Goal: Go to known website: Access a specific website the user already knows

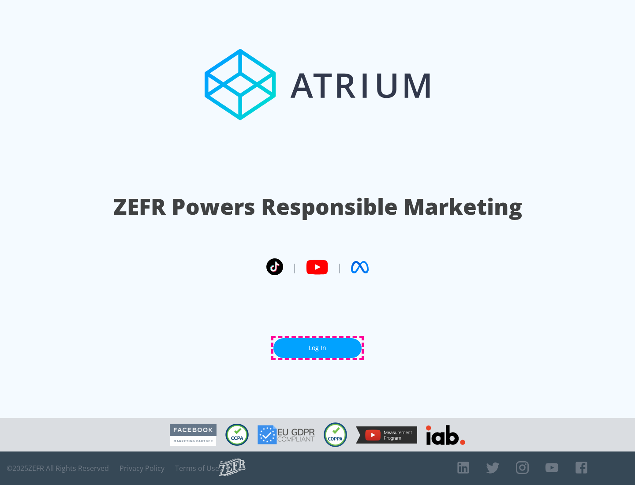
click at [317, 348] on link "Log In" at bounding box center [317, 348] width 88 height 20
